Goal: Task Accomplishment & Management: Manage account settings

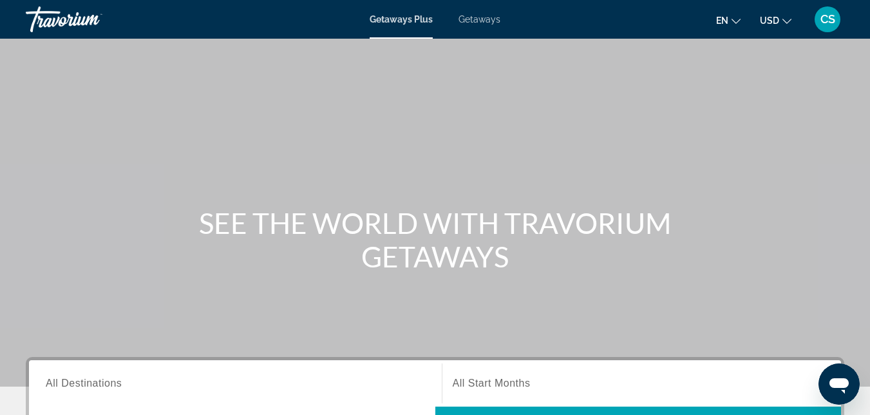
click at [821, 28] on div "CS" at bounding box center [827, 19] width 26 height 26
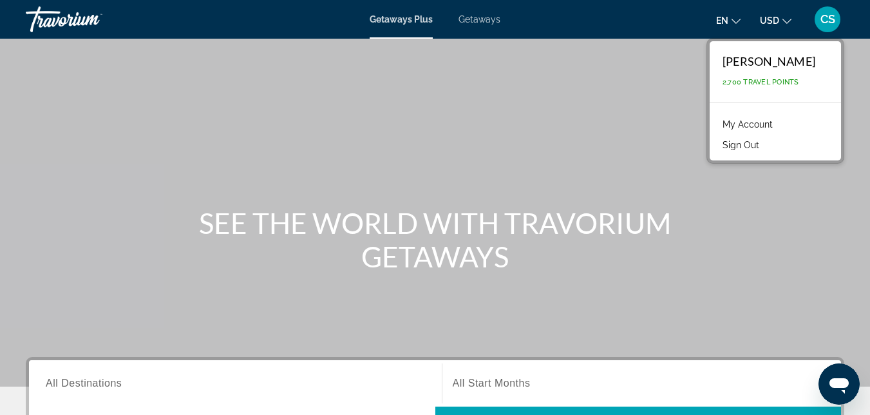
click at [748, 129] on link "My Account" at bounding box center [747, 124] width 63 height 17
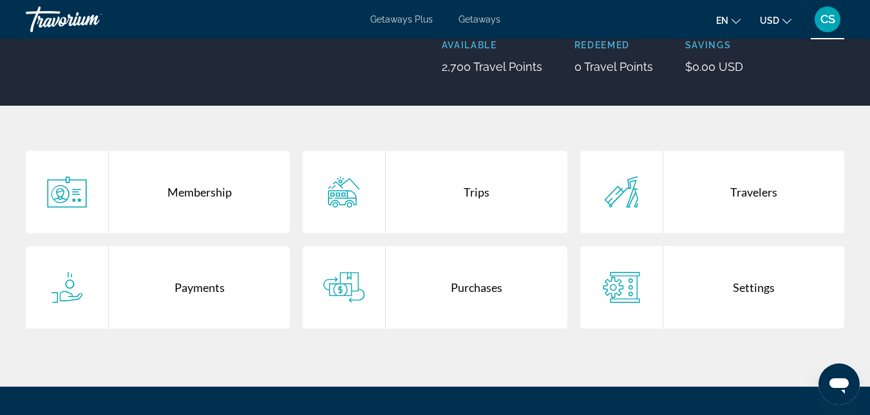
scroll to position [182, 0]
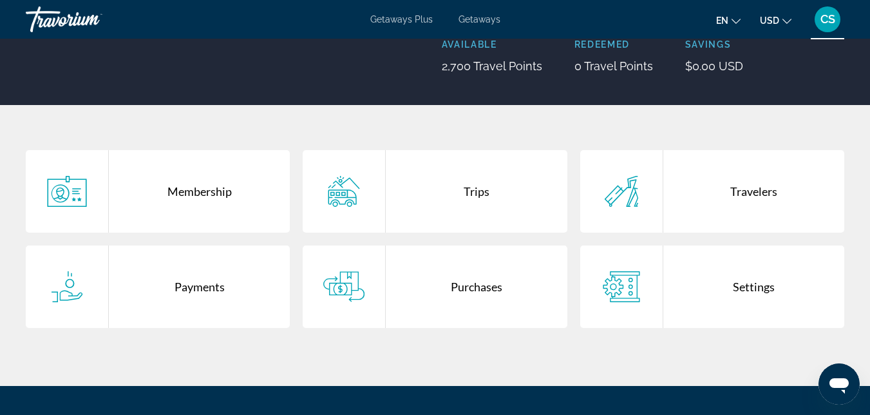
click at [219, 208] on div "Membership" at bounding box center [199, 191] width 181 height 82
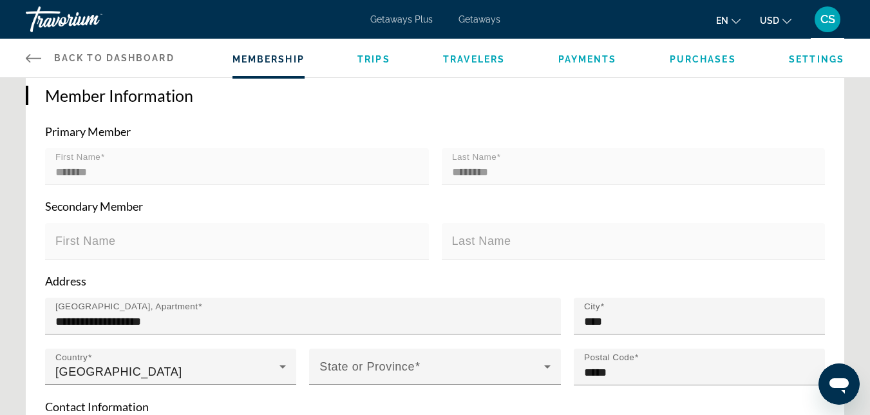
scroll to position [270, 0]
click at [458, 55] on span "Travelers" at bounding box center [474, 59] width 62 height 10
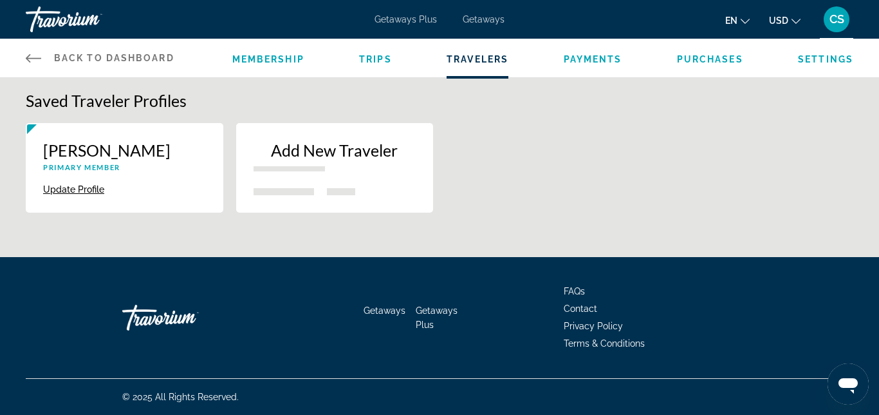
click at [285, 179] on div "Add New Traveler" at bounding box center [335, 160] width 163 height 41
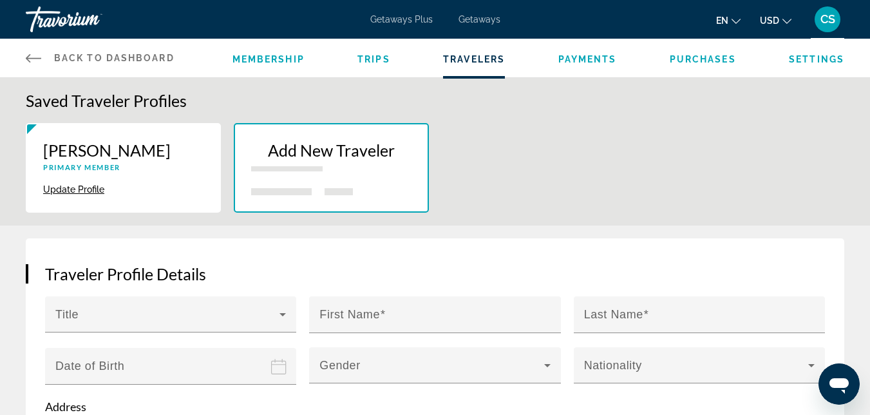
click at [127, 58] on span "Back to Dashboard" at bounding box center [114, 58] width 120 height 10
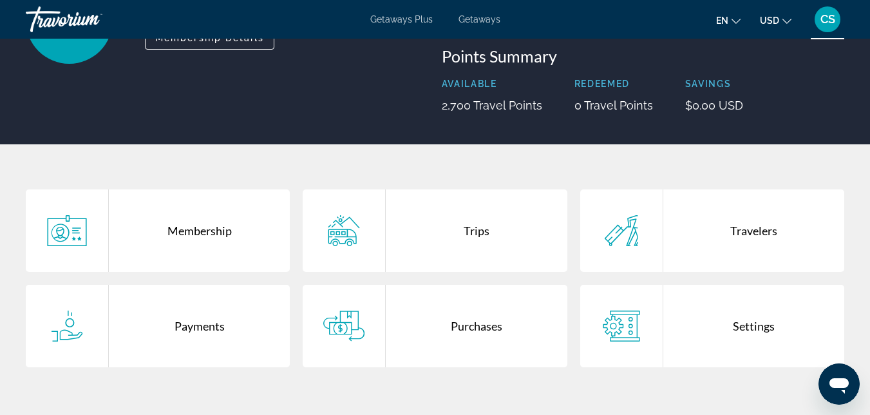
scroll to position [144, 0]
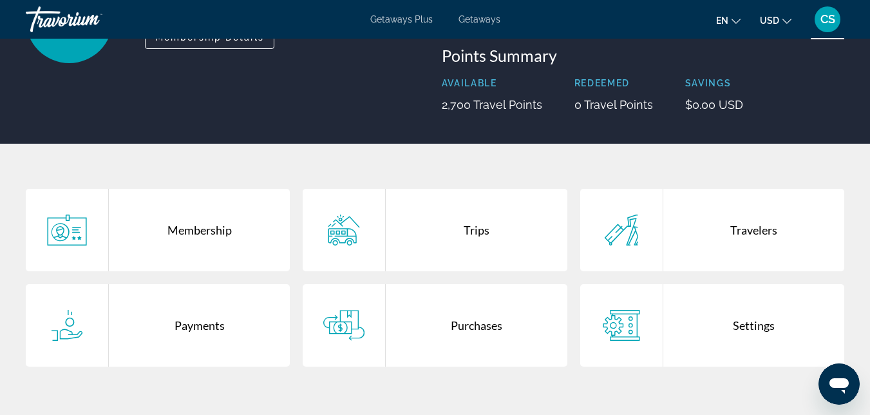
click at [691, 234] on div "Travelers" at bounding box center [753, 230] width 181 height 82
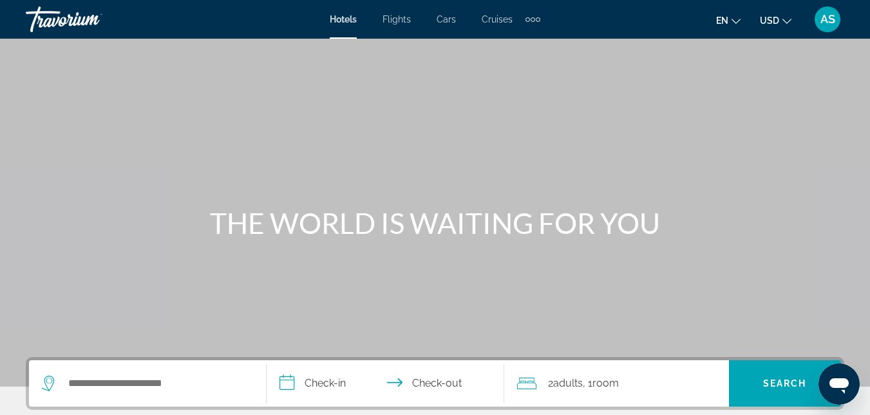
click at [820, 13] on span "AS" at bounding box center [827, 19] width 15 height 13
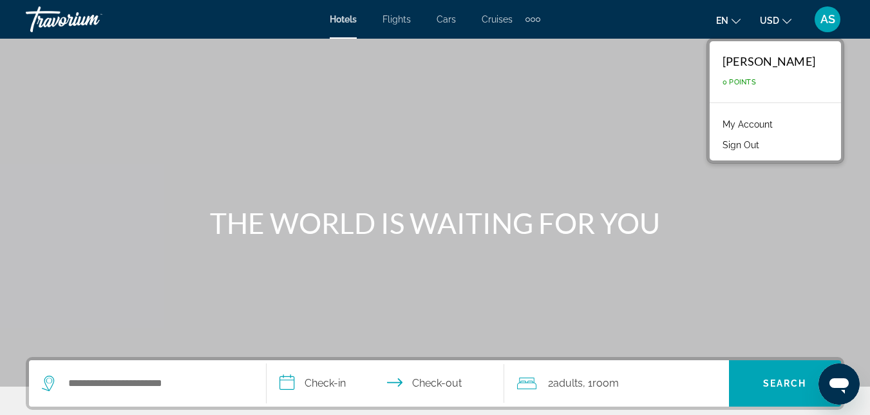
click at [737, 121] on link "My Account" at bounding box center [747, 124] width 63 height 17
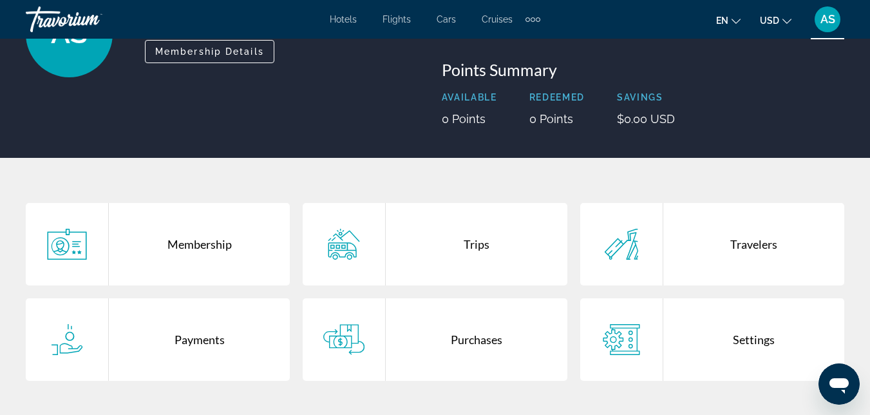
scroll to position [131, 0]
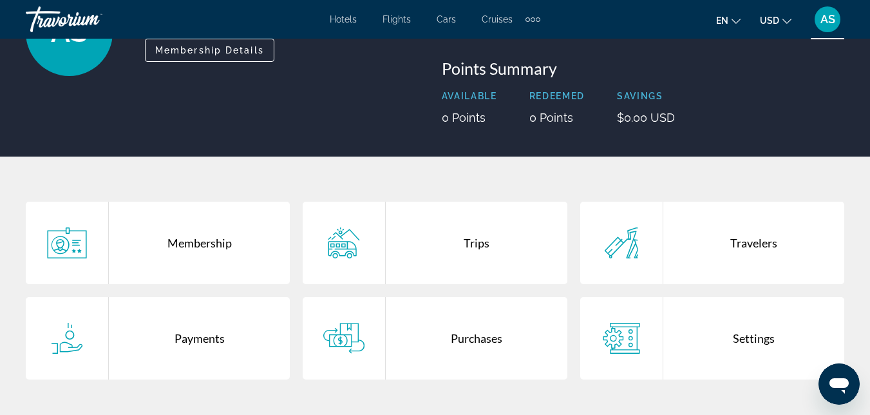
click at [480, 317] on div "Purchases" at bounding box center [476, 338] width 181 height 82
